Goal: Complete application form

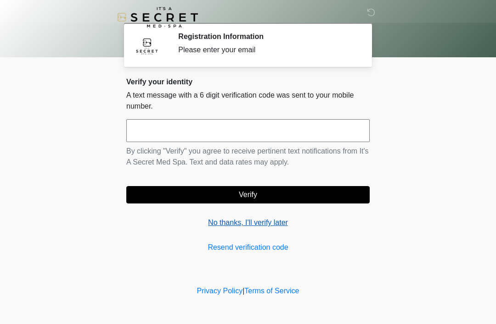
click at [223, 218] on link "No thanks, I'll verify later" at bounding box center [247, 223] width 243 height 11
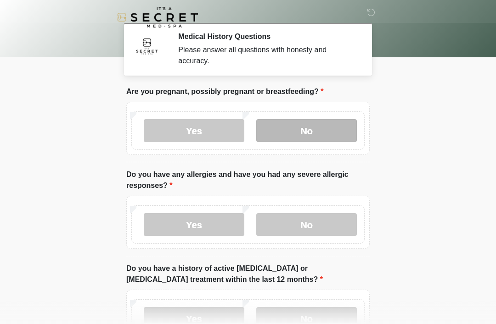
click at [337, 139] on label "No" at bounding box center [306, 130] width 100 height 23
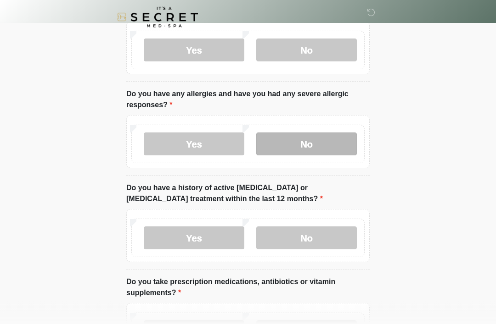
click at [337, 138] on label "No" at bounding box center [306, 144] width 100 height 23
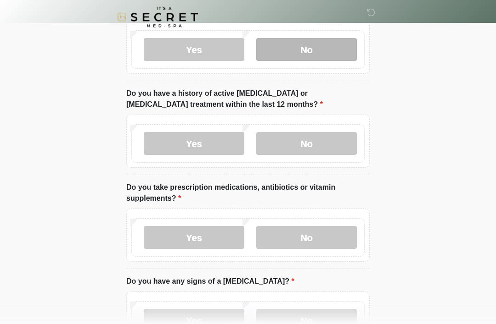
scroll to position [178, 0]
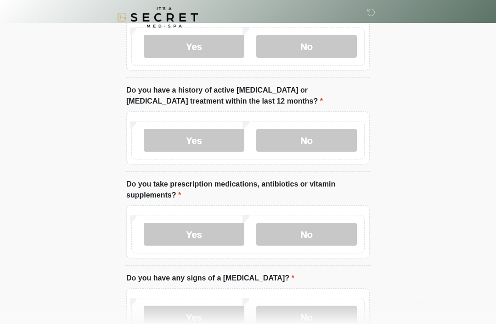
click at [339, 122] on div "Yes No" at bounding box center [247, 140] width 233 height 39
click at [327, 131] on label "No" at bounding box center [306, 140] width 100 height 23
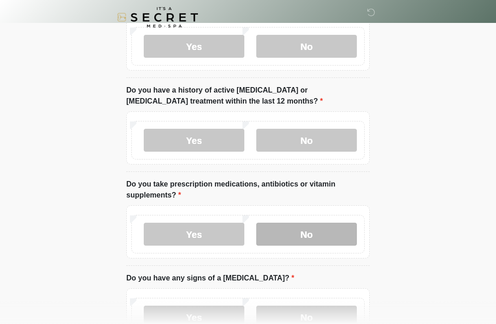
click at [338, 238] on label "No" at bounding box center [306, 234] width 100 height 23
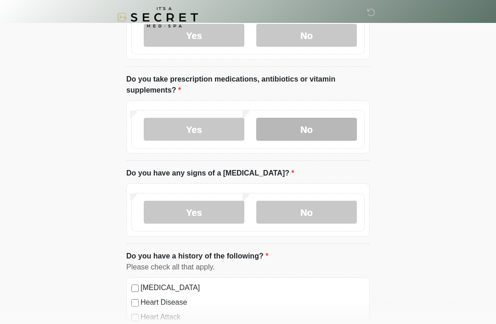
scroll to position [284, 0]
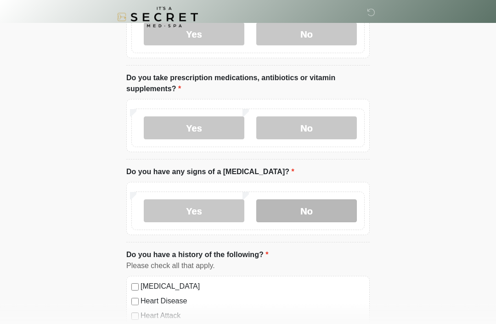
click at [335, 218] on label "No" at bounding box center [306, 211] width 100 height 23
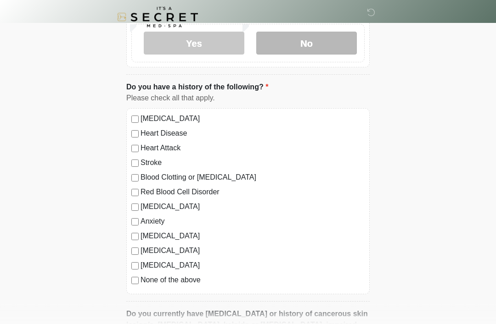
scroll to position [454, 0]
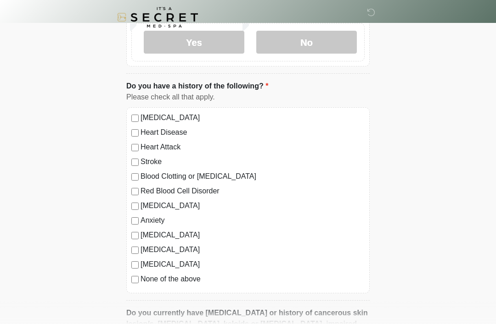
click at [131, 283] on div "None of the above" at bounding box center [247, 279] width 233 height 11
click at [147, 279] on label "None of the above" at bounding box center [252, 279] width 224 height 11
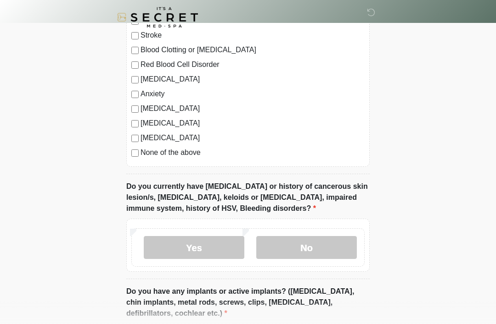
scroll to position [581, 0]
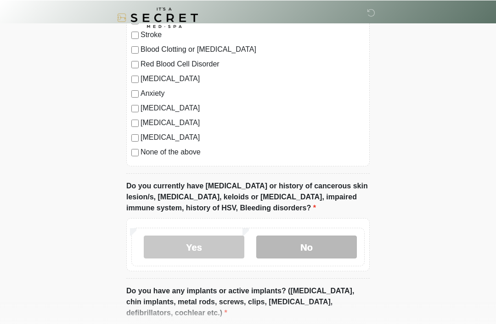
click at [333, 251] on label "No" at bounding box center [306, 246] width 100 height 23
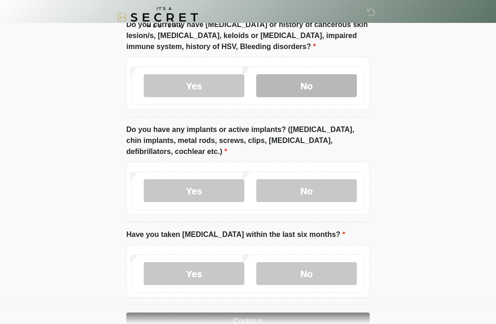
scroll to position [748, 0]
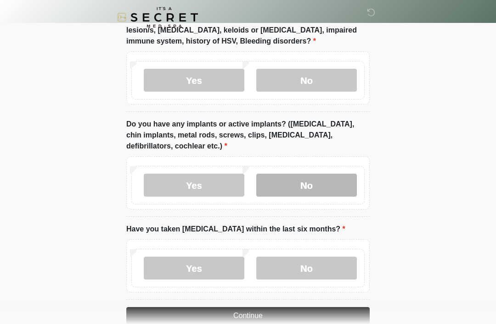
click at [333, 188] on label "No" at bounding box center [306, 185] width 100 height 23
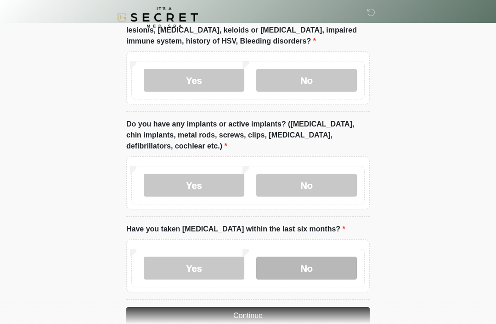
click at [331, 268] on label "No" at bounding box center [306, 268] width 100 height 23
click at [343, 312] on button "Continue" at bounding box center [247, 315] width 243 height 17
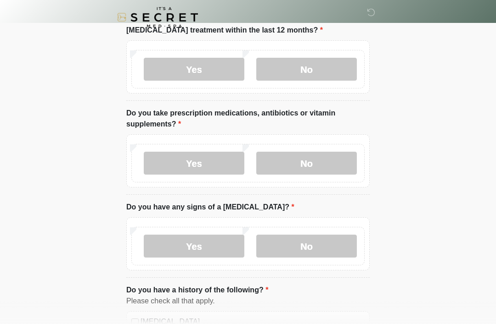
scroll to position [0, 0]
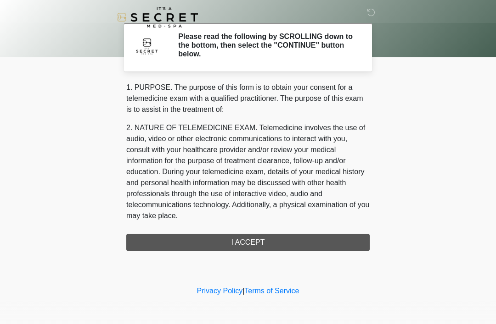
click at [328, 236] on div "1. PURPOSE. The purpose of this form is to obtain your consent for a telemedici…" at bounding box center [247, 166] width 243 height 169
click at [329, 238] on div "1. PURPOSE. The purpose of this form is to obtain your consent for a telemedici…" at bounding box center [247, 166] width 243 height 169
click at [320, 247] on div "1. PURPOSE. The purpose of this form is to obtain your consent for a telemedici…" at bounding box center [247, 166] width 243 height 169
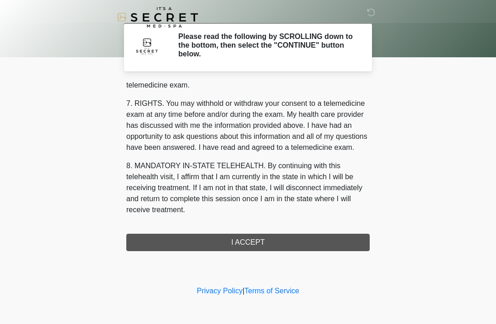
scroll to position [391, 0]
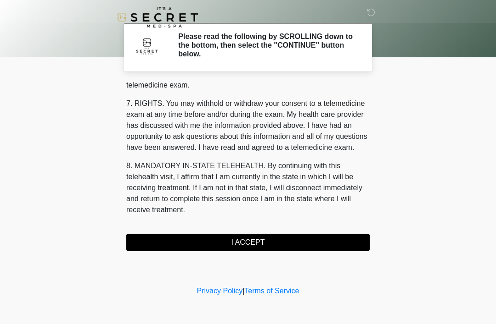
click at [327, 247] on button "I ACCEPT" at bounding box center [247, 242] width 243 height 17
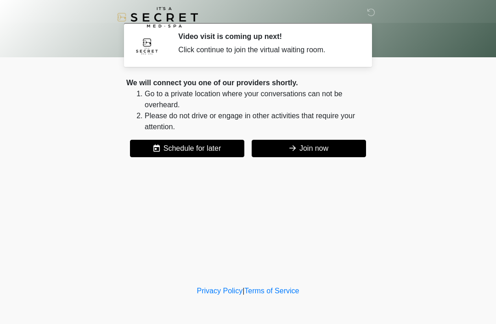
click at [344, 150] on button "Join now" at bounding box center [308, 148] width 114 height 17
